Goal: Check status: Check status

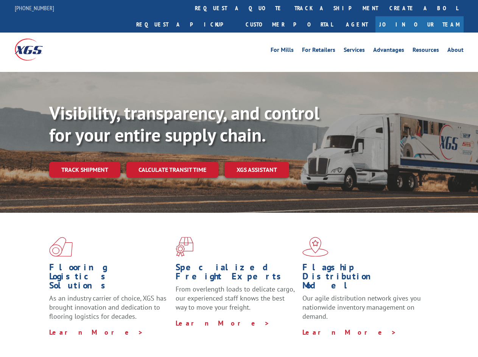
click at [239, 178] on div "Visibility, transparency, and control for your entire supply chain. Track shipm…" at bounding box center [263, 155] width 429 height 106
click at [289, 8] on link "track a shipment" at bounding box center [336, 8] width 95 height 16
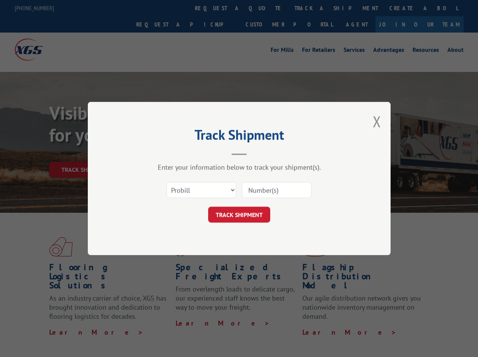
click at [264, 8] on div "Track Shipment Enter your information below to track your shipment(s). Select c…" at bounding box center [239, 178] width 478 height 357
click at [312, 8] on div "Track Shipment Enter your information below to track your shipment(s). Select c…" at bounding box center [239, 178] width 478 height 357
click at [84, 153] on div "Track Shipment Enter your information below to track your shipment(s). Select c…" at bounding box center [239, 178] width 478 height 357
click at [172, 153] on header "Track Shipment" at bounding box center [239, 143] width 227 height 26
click at [257, 153] on header "Track Shipment" at bounding box center [239, 143] width 227 height 26
